Goal: Transaction & Acquisition: Book appointment/travel/reservation

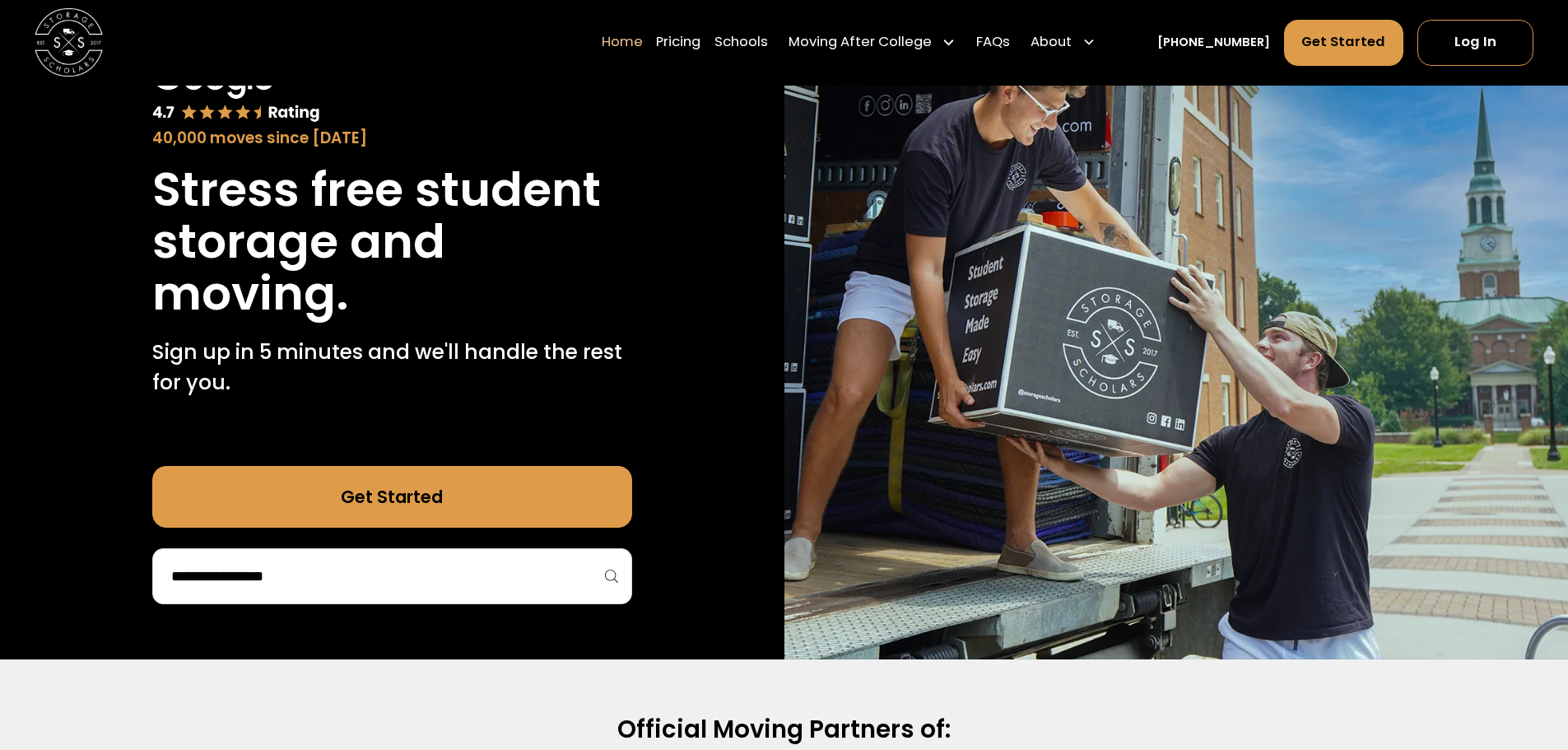
scroll to position [164, 0]
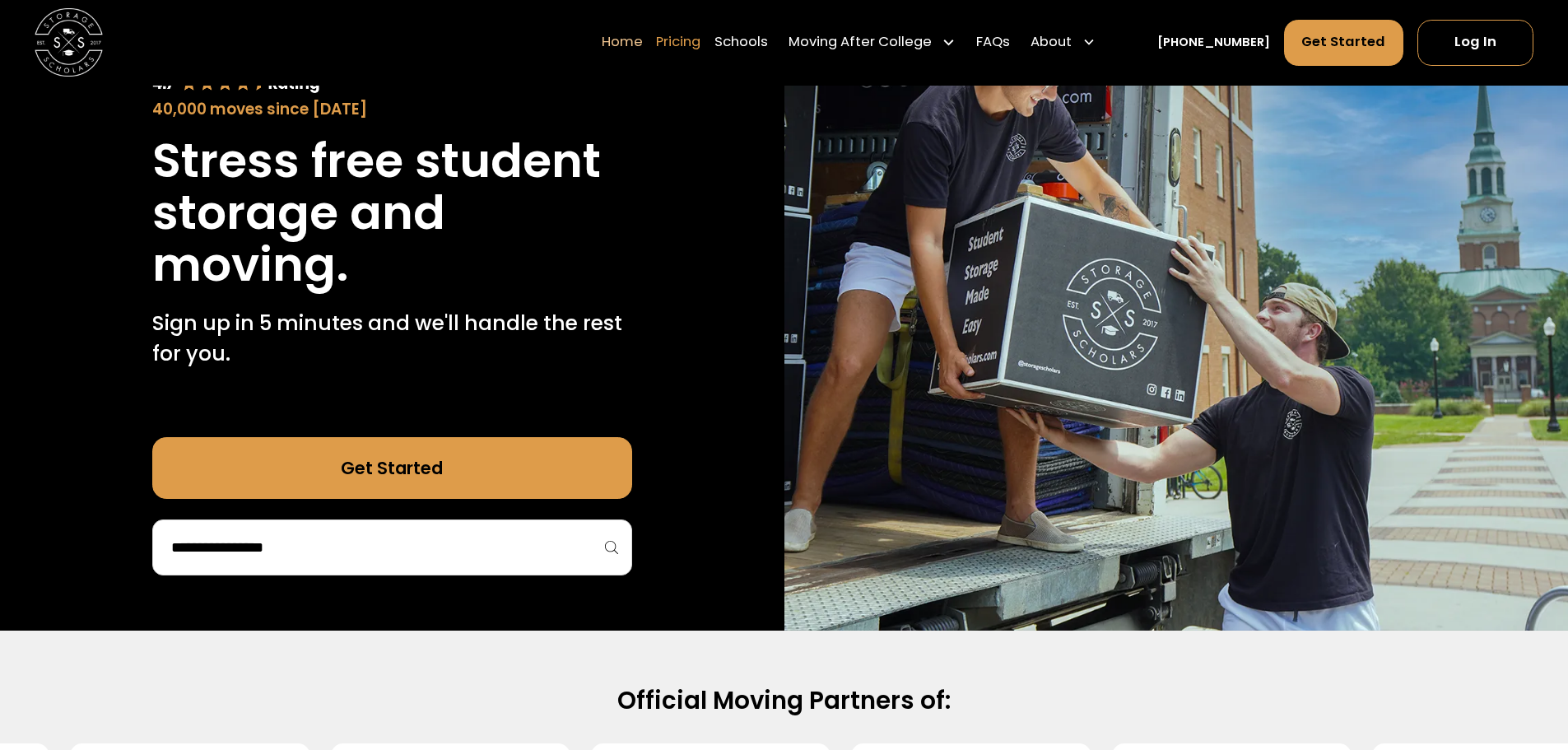
click at [700, 50] on link "Pricing" at bounding box center [679, 43] width 45 height 48
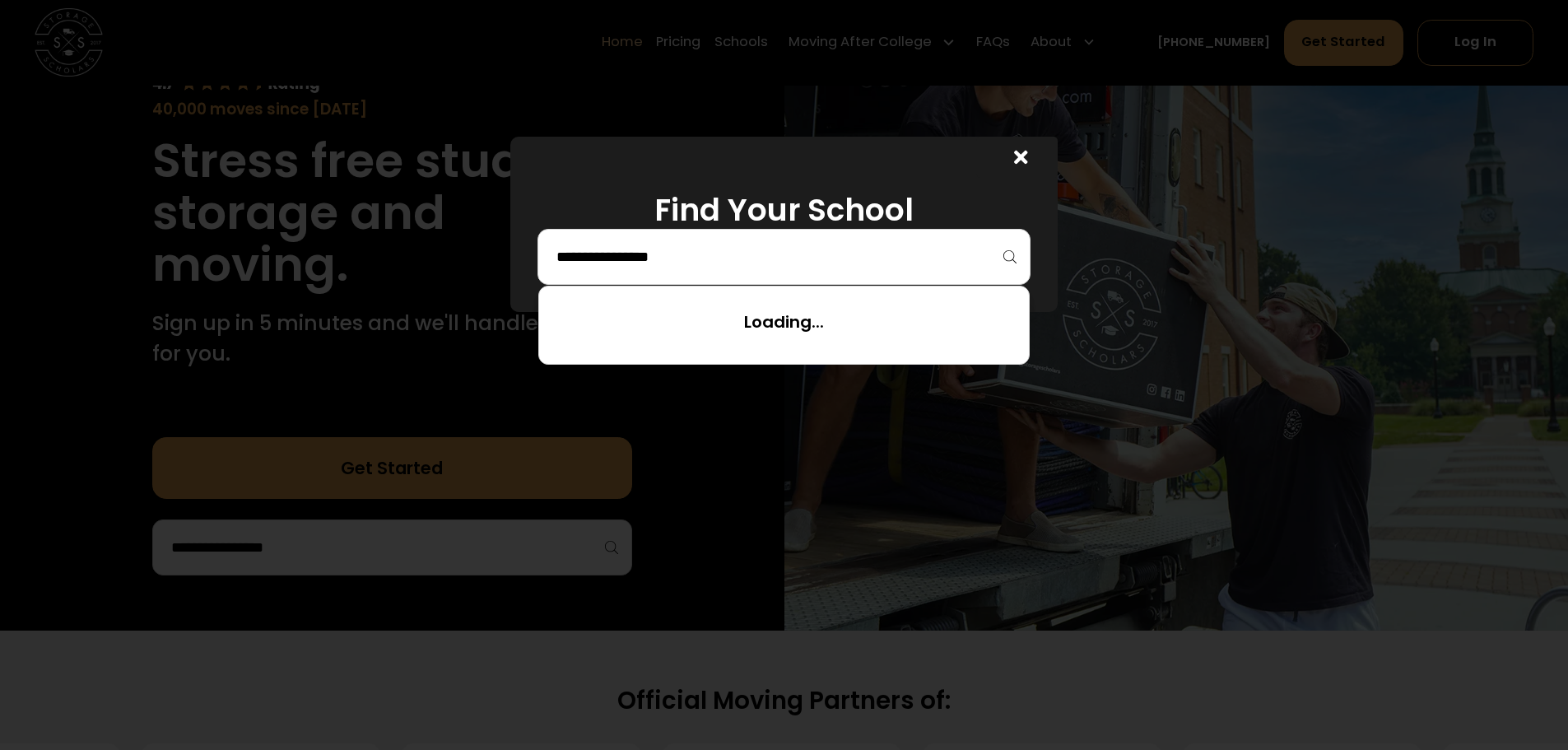
click at [661, 263] on input "search" at bounding box center [784, 257] width 458 height 28
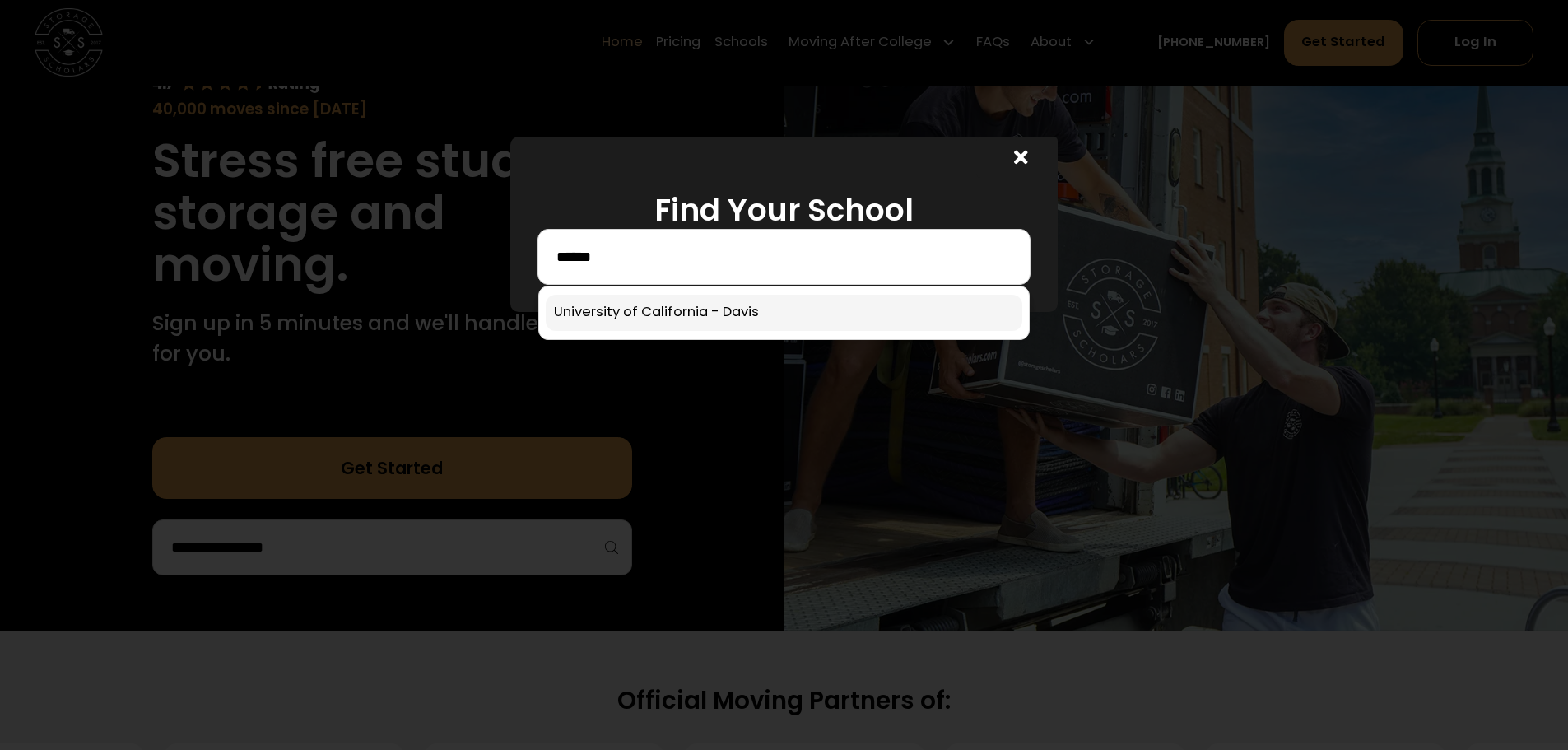
type input "******"
click at [656, 311] on link at bounding box center [784, 313] width 476 height 36
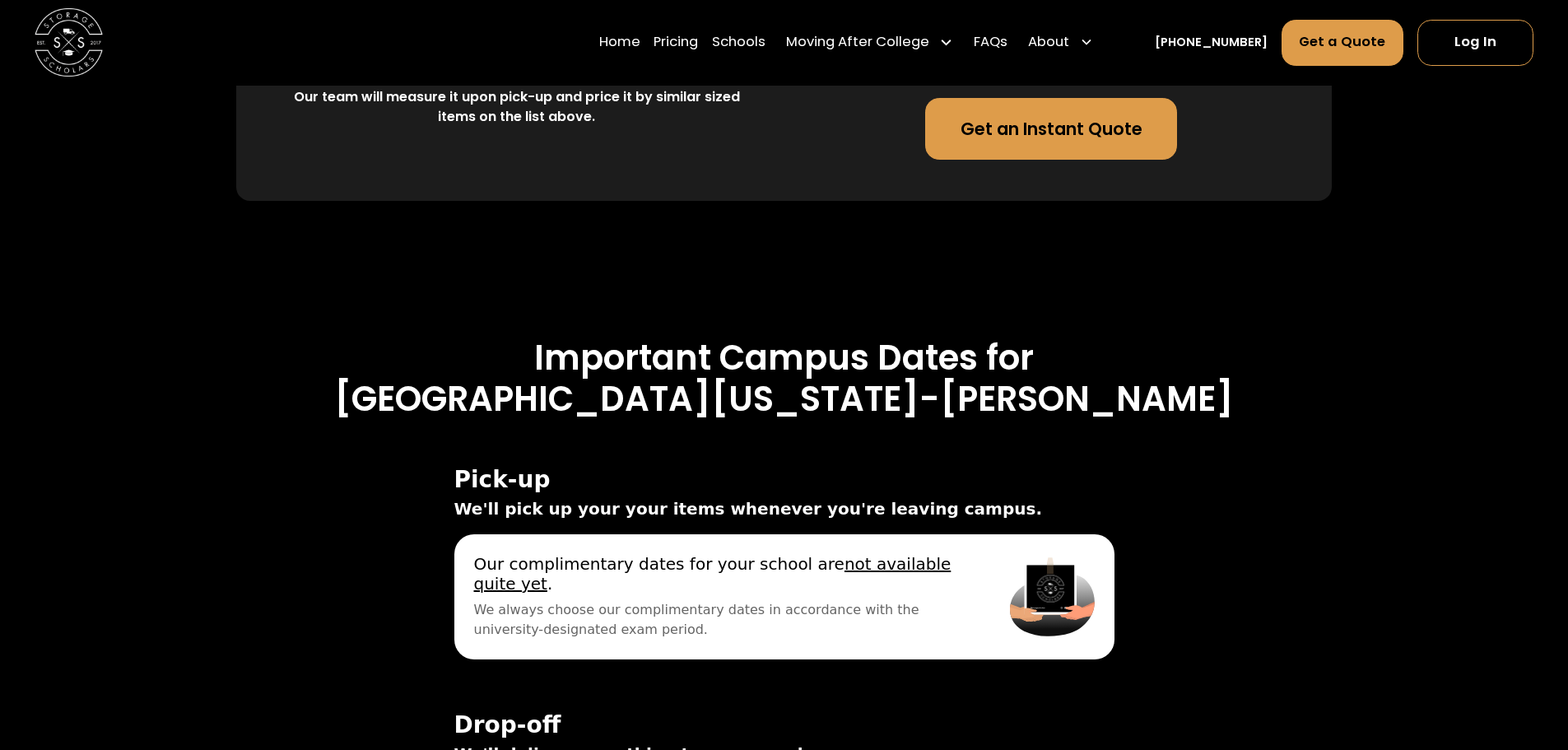
scroll to position [4694, 0]
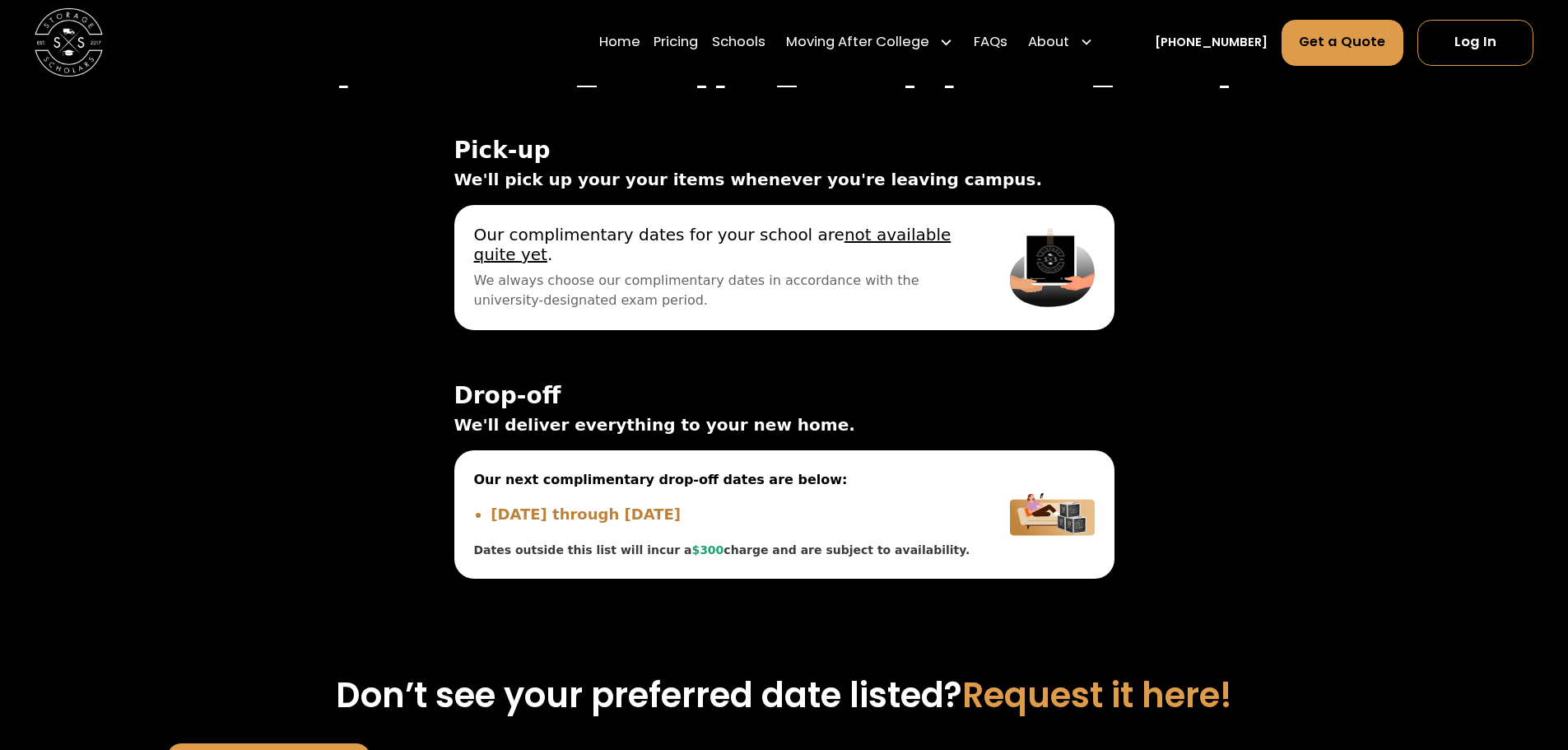
scroll to position [5345, 0]
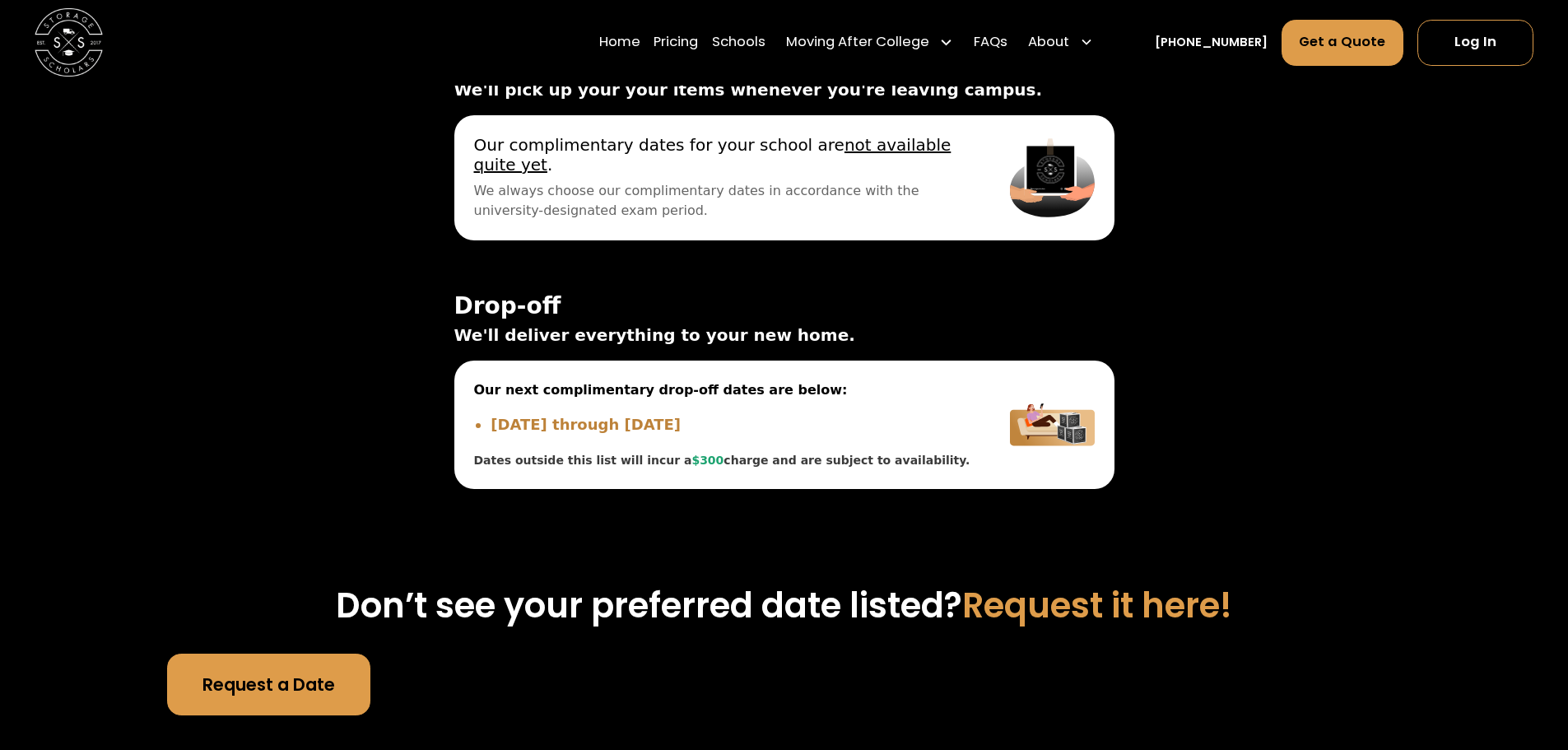
click at [220, 654] on link "Request a Date" at bounding box center [268, 685] width 202 height 62
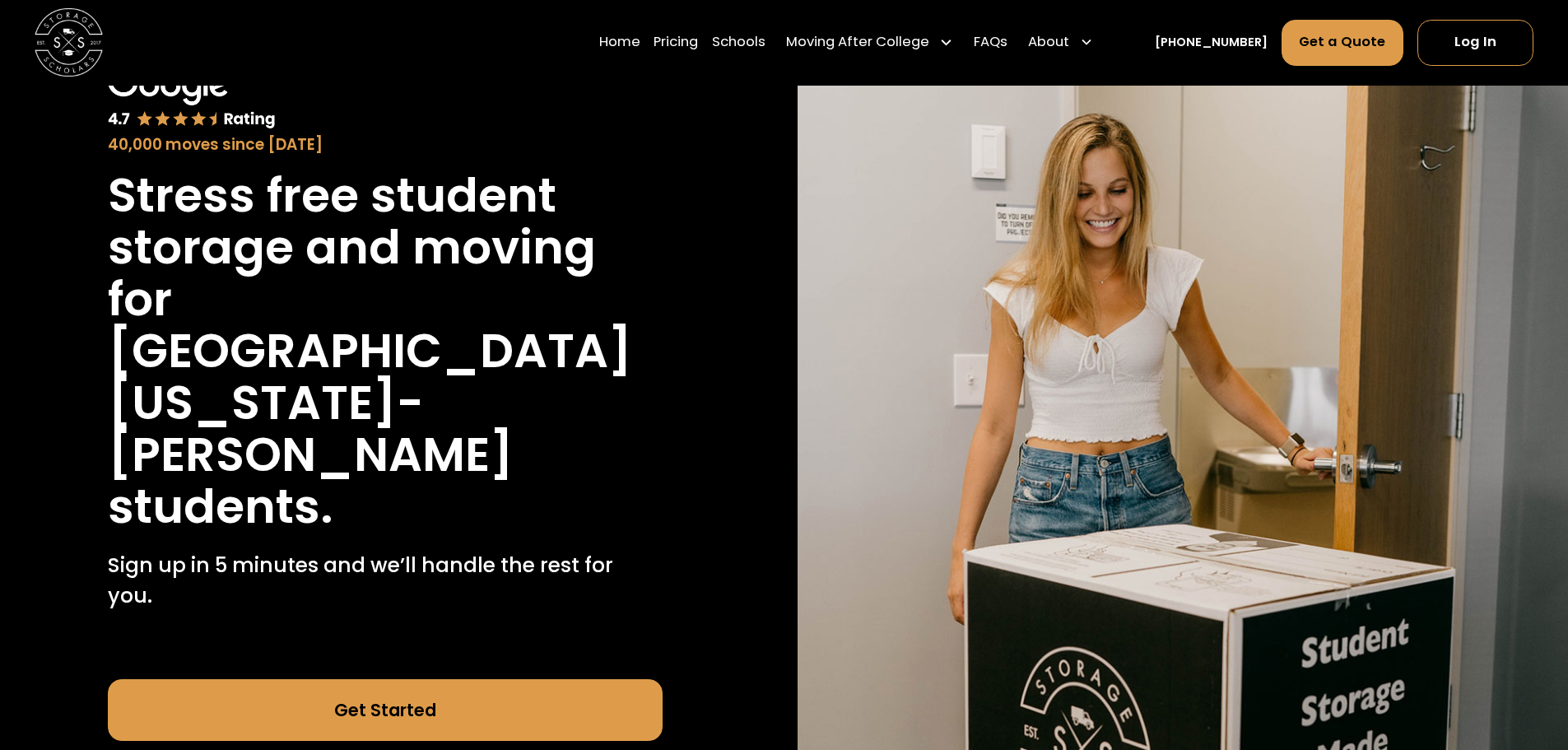
scroll to position [0, 0]
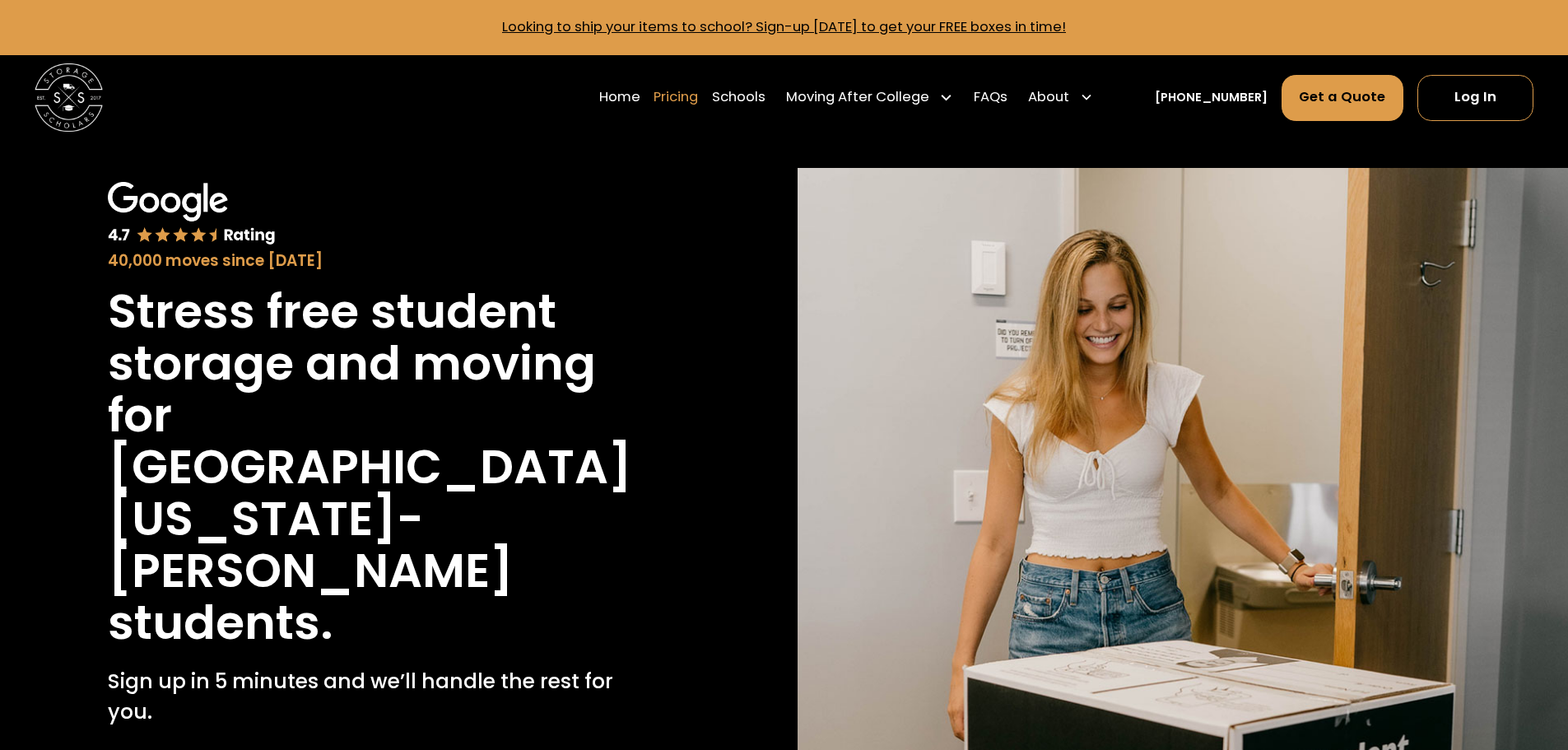
click at [696, 100] on link "Pricing" at bounding box center [676, 97] width 45 height 48
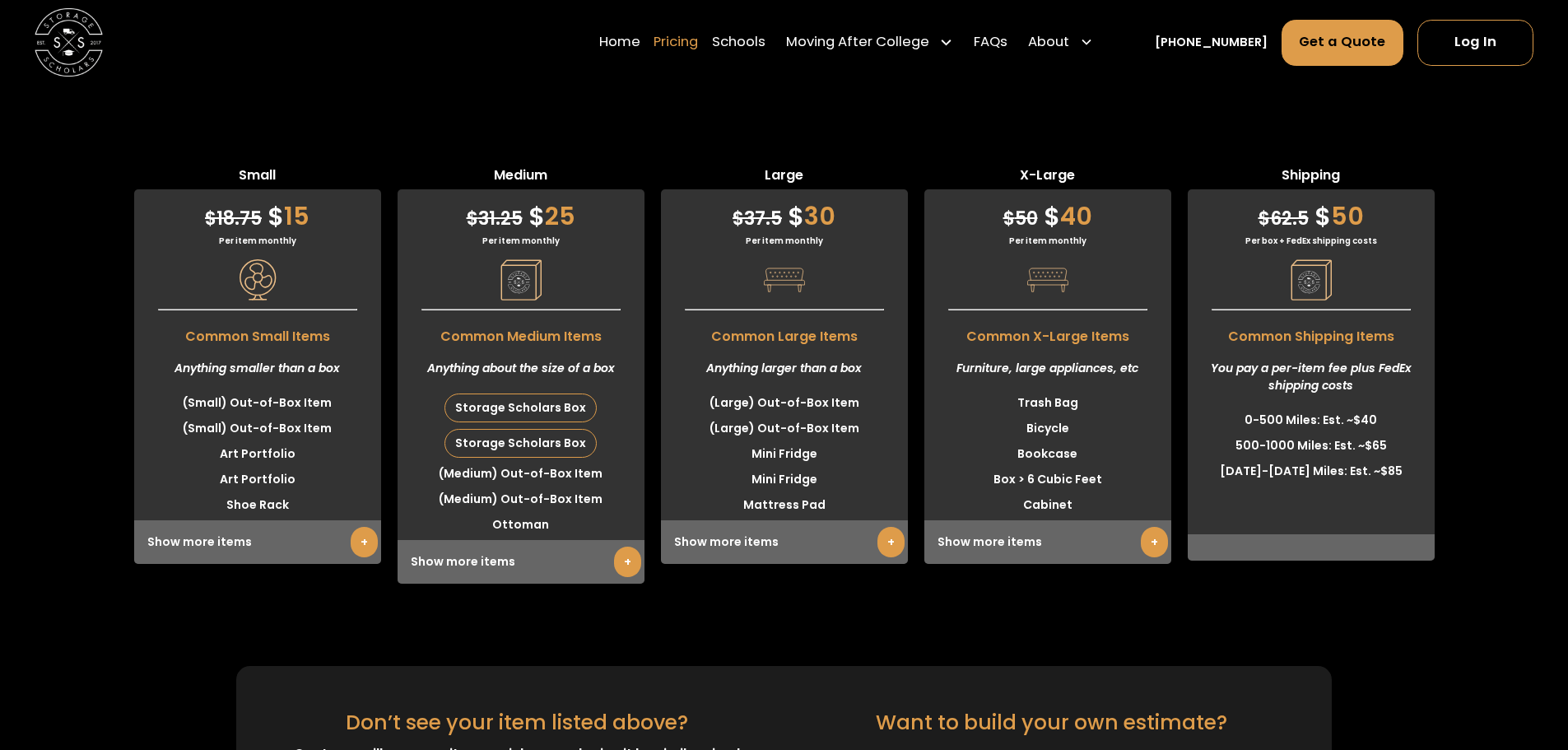
scroll to position [4275, 0]
